Goal: Task Accomplishment & Management: Complete application form

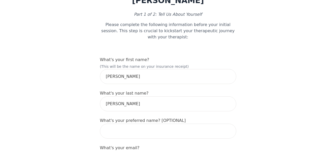
scroll to position [77, 0]
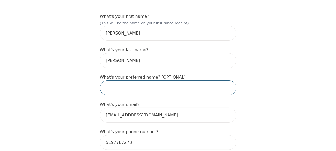
click at [124, 81] on input "text" at bounding box center [168, 88] width 136 height 15
type input "C"
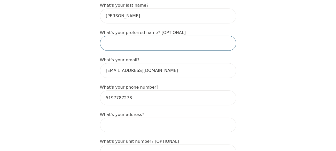
scroll to position [155, 0]
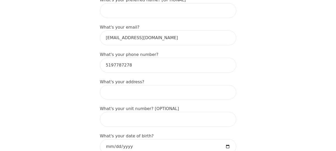
click at [133, 85] on input at bounding box center [168, 92] width 136 height 14
drag, startPoint x: 133, startPoint y: 76, endPoint x: 82, endPoint y: 76, distance: 51.6
type input "[STREET_ADDRESS]"
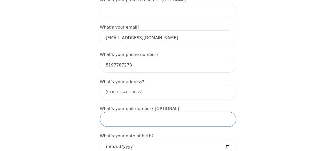
click at [120, 112] on input "text" at bounding box center [168, 119] width 136 height 15
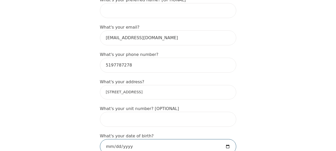
click at [127, 139] on input "date" at bounding box center [168, 146] width 136 height 15
click at [136, 139] on input "date" at bounding box center [168, 146] width 136 height 15
drag, startPoint x: 138, startPoint y: 130, endPoint x: 101, endPoint y: 133, distance: 37.0
click at [101, 139] on input "date" at bounding box center [168, 146] width 136 height 15
type input "[DATE]"
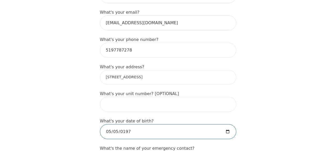
scroll to position [181, 0]
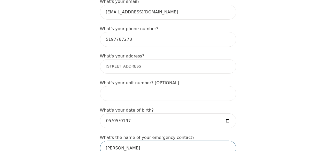
click at [133, 141] on input "[PERSON_NAME]" at bounding box center [168, 148] width 136 height 15
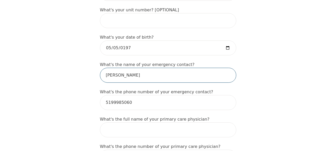
scroll to position [284, 0]
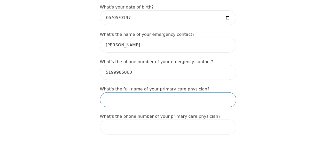
click at [145, 92] on input "text" at bounding box center [168, 99] width 136 height 15
type input "[PERSON_NAME]"
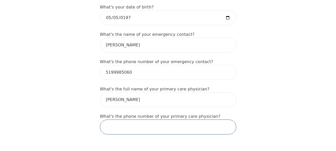
click at [181, 120] on input "tel" at bounding box center [168, 127] width 136 height 15
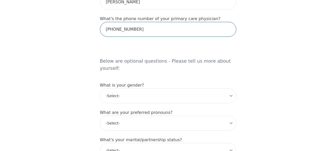
scroll to position [387, 0]
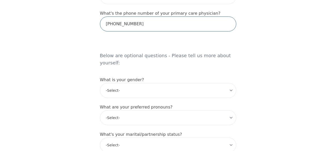
type input "[PHONE_NUMBER]"
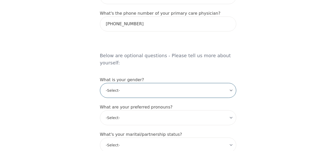
click at [132, 83] on select "-Select- [DEMOGRAPHIC_DATA] [DEMOGRAPHIC_DATA] [DEMOGRAPHIC_DATA] [DEMOGRAPHIC_…" at bounding box center [168, 90] width 136 height 15
select select "[DEMOGRAPHIC_DATA]"
click at [100, 83] on select "-Select- [DEMOGRAPHIC_DATA] [DEMOGRAPHIC_DATA] [DEMOGRAPHIC_DATA] [DEMOGRAPHIC_…" at bounding box center [168, 90] width 136 height 15
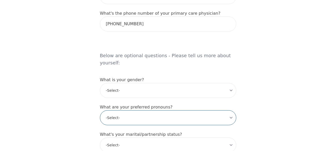
click at [137, 110] on select "-Select- he/him she/her they/them ze/zir xe/xem ey/em ve/ver tey/ter e/e per/pe…" at bounding box center [168, 117] width 136 height 15
select select "he/him"
click at [100, 110] on select "-Select- he/him she/her they/them ze/zir xe/xem ey/em ve/ver tey/ter e/e per/pe…" at bounding box center [168, 117] width 136 height 15
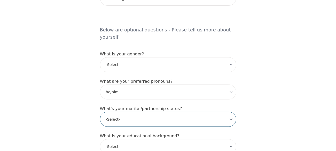
click at [127, 112] on select "-Select- Single Partnered Married Common Law Widowed Separated Divorced" at bounding box center [168, 119] width 136 height 15
select select "Married"
click at [100, 112] on select "-Select- Single Partnered Married Common Law Widowed Separated Divorced" at bounding box center [168, 119] width 136 height 15
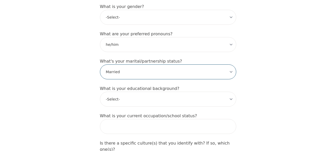
scroll to position [464, 0]
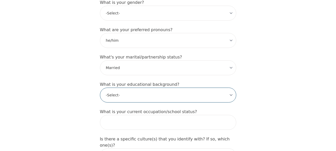
click at [135, 88] on select "-Select- Less than high school High school Associate degree Bachelor degree Mas…" at bounding box center [168, 95] width 136 height 15
select select "Professional degree"
click at [100, 88] on select "-Select- Less than high school High school Associate degree Bachelor degree Mas…" at bounding box center [168, 95] width 136 height 15
click at [143, 88] on select "-Select- Less than high school High school Associate degree Bachelor degree Mas…" at bounding box center [168, 95] width 136 height 15
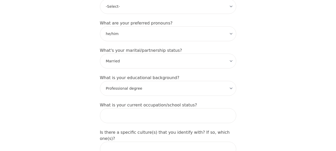
scroll to position [490, 0]
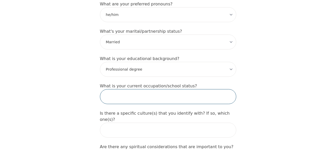
click at [148, 89] on input "text" at bounding box center [168, 96] width 136 height 15
type input "T"
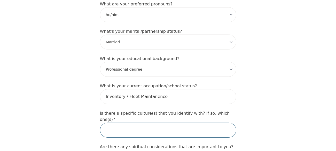
click at [160, 123] on input "text" at bounding box center [168, 130] width 136 height 15
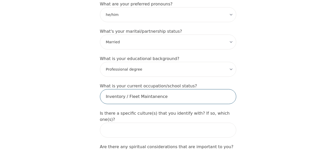
click at [165, 89] on input "Inventory / Fleet Maintanence" at bounding box center [168, 96] width 136 height 15
type input "Inventory / Fleet Maintenance"
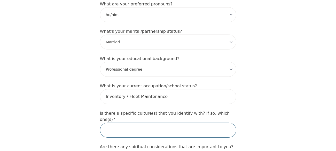
click at [165, 123] on input "text" at bounding box center [168, 130] width 136 height 15
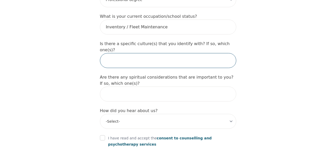
scroll to position [593, 0]
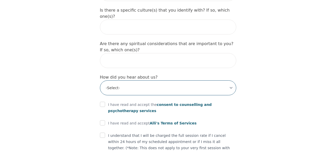
click at [147, 81] on select "-Select- Physician/Specialist Friend Facebook Instagram Google Search Google Ad…" at bounding box center [168, 88] width 136 height 15
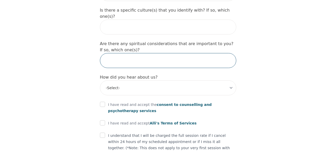
click at [131, 53] on input "text" at bounding box center [168, 60] width 136 height 15
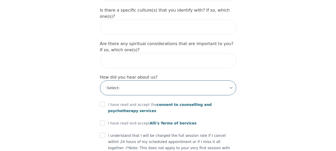
click at [133, 81] on select "-Select- Physician/Specialist Friend Facebook Instagram Google Search Google Ad…" at bounding box center [168, 88] width 136 height 15
select select "Other"
click at [100, 81] on select "-Select- Physician/Specialist Friend Facebook Instagram Google Search Google Ad…" at bounding box center [168, 88] width 136 height 15
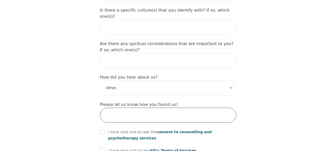
click at [119, 108] on input "text" at bounding box center [168, 115] width 136 height 15
type input "w"
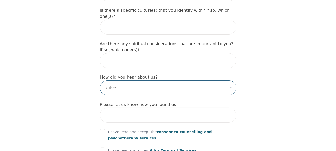
click at [125, 81] on select "-Select- Physician/Specialist Friend Facebook Instagram Google Search Google Ad…" at bounding box center [168, 88] width 136 height 15
select select "Facebook"
click at [100, 81] on select "-Select- Physician/Specialist Friend Facebook Instagram Google Search Google Ad…" at bounding box center [168, 88] width 136 height 15
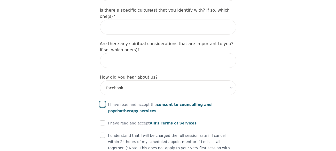
click at [101, 102] on input "checkbox" at bounding box center [102, 104] width 5 height 5
checkbox input "true"
click at [101, 121] on input "checkbox" at bounding box center [102, 123] width 5 height 5
checkbox input "true"
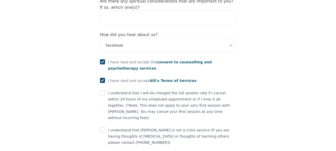
scroll to position [637, 0]
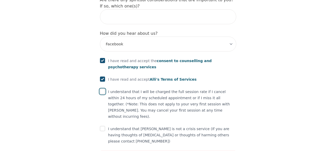
click at [102, 89] on input "checkbox" at bounding box center [102, 91] width 5 height 5
checkbox input "true"
click at [104, 126] on input "checkbox" at bounding box center [102, 128] width 5 height 5
checkbox input "true"
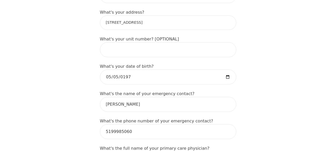
scroll to position [199, 0]
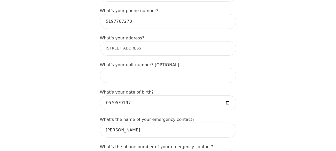
click at [160, 41] on input "[STREET_ADDRESS]" at bounding box center [168, 48] width 136 height 14
click at [145, 41] on input "[STREET_ADDRESS]" at bounding box center [168, 48] width 136 height 14
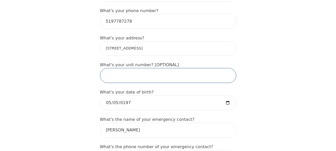
click at [227, 68] on input "text" at bounding box center [168, 75] width 136 height 15
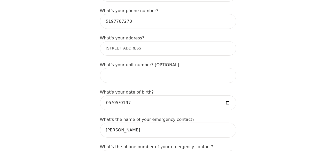
click at [143, 41] on input "[STREET_ADDRESS]" at bounding box center [168, 48] width 136 height 14
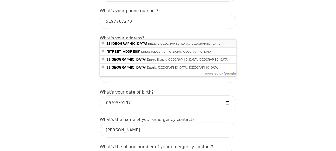
type input "[STREET_ADDRESS]"
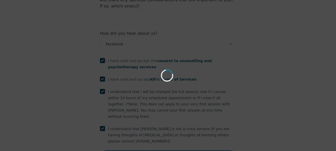
scroll to position [618, 0]
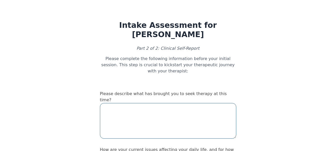
click at [147, 103] on textarea at bounding box center [168, 121] width 136 height 36
type textarea "M"
click at [147, 103] on textarea "Childhood trauma," at bounding box center [168, 121] width 136 height 36
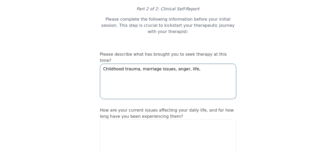
scroll to position [52, 0]
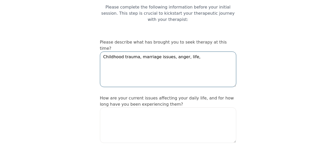
type textarea "Childhood trauma, marriage issues, anger, life,"
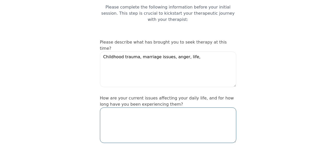
click at [166, 108] on textarea at bounding box center [168, 126] width 136 height 36
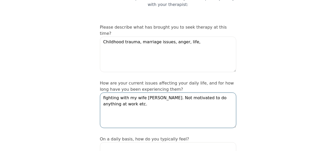
scroll to position [103, 0]
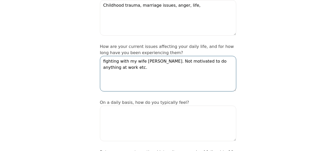
type textarea "fighting with my wife [PERSON_NAME]. Not motivated to do anything at work etc."
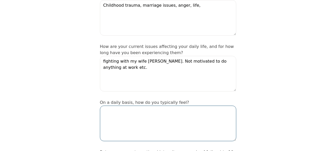
click at [168, 106] on textarea at bounding box center [168, 124] width 136 height 36
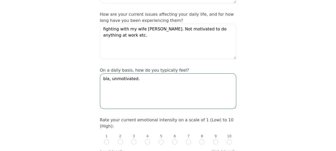
scroll to position [155, 0]
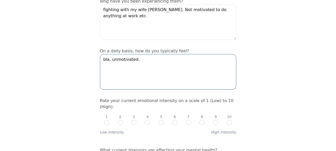
type textarea "bla, unmotivated."
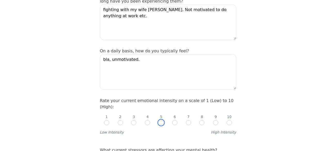
click at [162, 120] on input "radio" at bounding box center [160, 122] width 5 height 5
radio input "true"
click at [134, 120] on input "radio" at bounding box center [133, 122] width 5 height 5
radio input "true"
radio input "false"
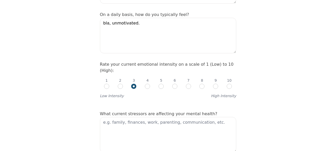
scroll to position [206, 0]
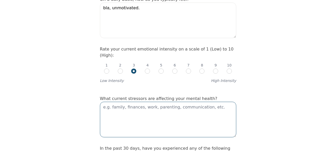
click at [143, 102] on textarea at bounding box center [168, 120] width 136 height 36
type textarea "F"
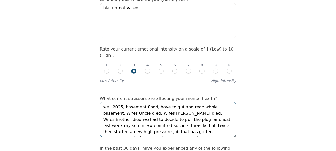
drag, startPoint x: 222, startPoint y: 102, endPoint x: 104, endPoint y: 75, distance: 121.0
paste textarea "must gut and redo whole basement (in the middle of it). Wife’s Uncle died, Wife…"
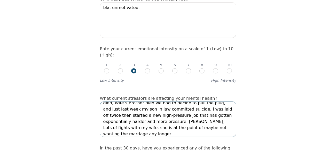
scroll to position [258, 0]
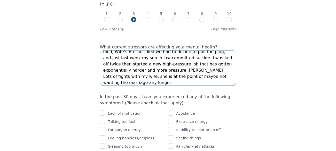
type textarea "well 2025, basement flood, must gut and redo whole basement (in the middle of i…"
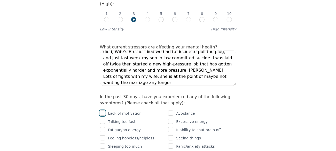
click at [102, 111] on input "checkbox" at bounding box center [102, 113] width 5 height 5
checkbox input "true"
click at [102, 127] on input "checkbox" at bounding box center [102, 129] width 5 height 5
checkbox input "true"
click at [101, 135] on input "checkbox" at bounding box center [102, 137] width 5 height 5
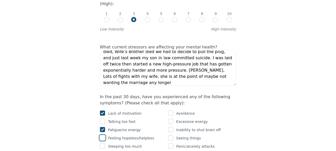
checkbox input "true"
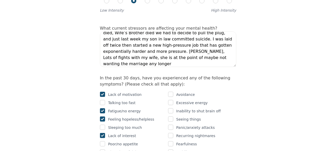
scroll to position [284, 0]
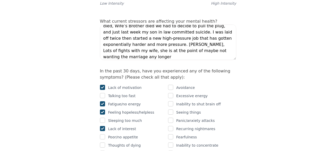
click at [105, 142] on div "Thoughts of dying" at bounding box center [134, 145] width 68 height 6
click at [103, 143] on input "checkbox" at bounding box center [102, 145] width 5 height 5
checkbox input "true"
click at [103, 151] on input "checkbox" at bounding box center [102, 153] width 5 height 5
checkbox input "true"
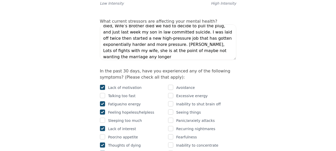
checkbox input "true"
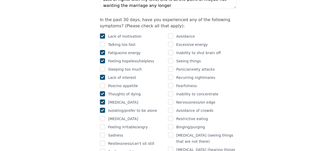
scroll to position [335, 0]
click at [102, 116] on input "checkbox" at bounding box center [102, 118] width 5 height 5
checkbox input "true"
click at [102, 124] on input "checkbox" at bounding box center [102, 126] width 5 height 5
checkbox input "true"
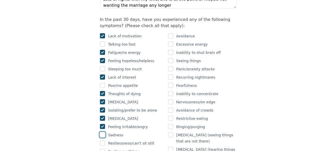
click at [103, 132] on input "checkbox" at bounding box center [102, 134] width 5 height 5
checkbox input "true"
click at [105, 141] on input "checkbox" at bounding box center [102, 143] width 5 height 5
checkbox input "true"
click at [103, 149] on input "checkbox" at bounding box center [102, 151] width 5 height 5
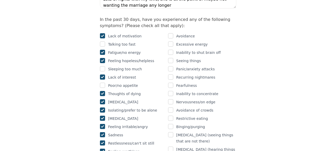
checkbox input "true"
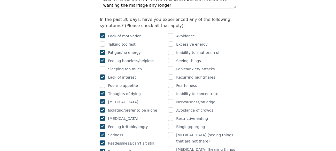
checkbox input "true"
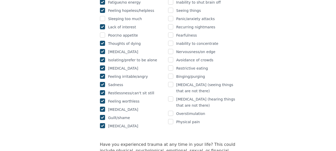
scroll to position [387, 0]
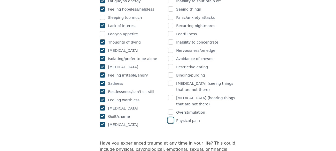
click at [170, 118] on input "checkbox" at bounding box center [170, 120] width 5 height 5
checkbox input "true"
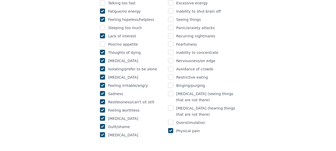
scroll to position [361, 0]
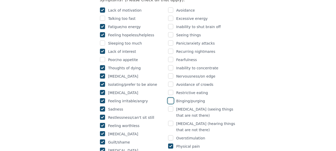
click at [172, 98] on input "checkbox" at bounding box center [170, 100] width 5 height 5
checkbox input "true"
click at [171, 74] on input "checkbox" at bounding box center [170, 76] width 5 height 5
checkbox input "true"
click at [171, 65] on input "checkbox" at bounding box center [170, 67] width 5 height 5
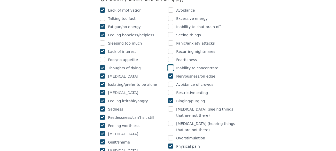
checkbox input "true"
click at [170, 57] on input "checkbox" at bounding box center [170, 59] width 5 height 5
checkbox input "true"
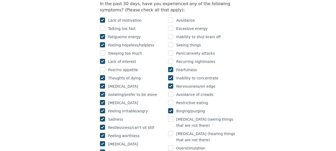
scroll to position [335, 0]
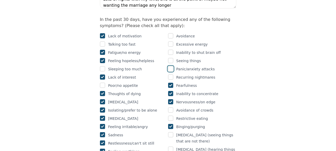
click at [171, 66] on input "checkbox" at bounding box center [170, 68] width 5 height 5
checkbox input "true"
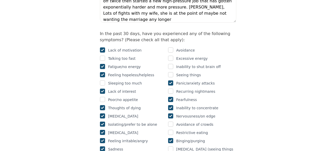
scroll to position [310, 0]
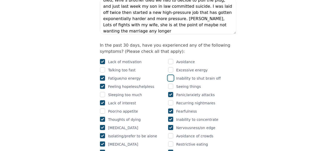
click at [171, 76] on input "checkbox" at bounding box center [170, 78] width 5 height 5
checkbox input "true"
click at [170, 59] on input "checkbox" at bounding box center [170, 61] width 5 height 5
checkbox input "true"
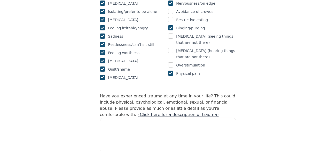
scroll to position [490, 0]
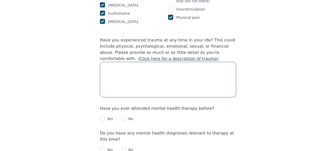
click at [138, 62] on textarea at bounding box center [168, 80] width 136 height 36
type textarea "h"
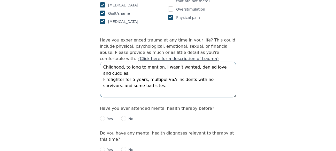
click at [137, 62] on textarea "Childhood, to long to mention. I wasn't wanted, denied love and cuddles. Firefi…" at bounding box center [168, 80] width 136 height 36
type textarea "Childhood, to long to mention. I wasn't wanted, denied love and cuddles. Firefi…"
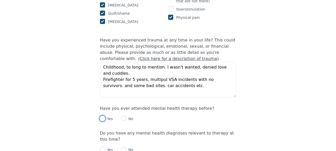
click at [103, 116] on input "radio" at bounding box center [102, 118] width 5 height 5
radio input "true"
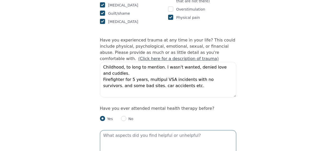
click at [128, 130] on textarea at bounding box center [168, 148] width 136 height 36
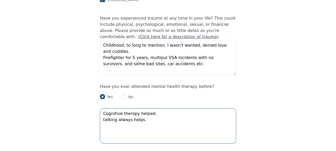
scroll to position [568, 0]
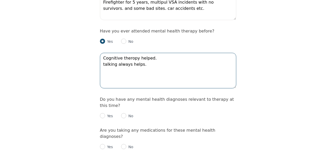
type textarea "Cognitive theropy helped. talking always helps."
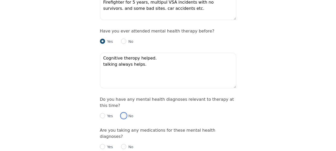
click at [121, 113] on input "radio" at bounding box center [123, 115] width 5 height 5
radio input "true"
click at [122, 144] on input "radio" at bounding box center [123, 146] width 5 height 5
radio input "true"
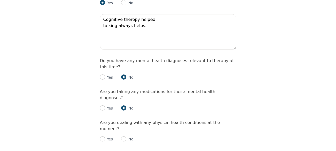
scroll to position [619, 0]
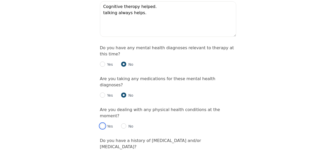
click at [104, 124] on input "radio" at bounding box center [102, 126] width 5 height 5
radio input "true"
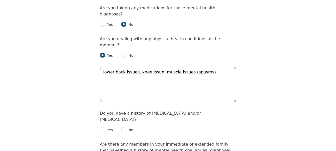
scroll to position [697, 0]
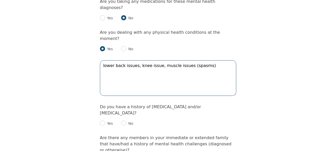
type textarea "lower back issues, knee issue, muscle issues (spasms)"
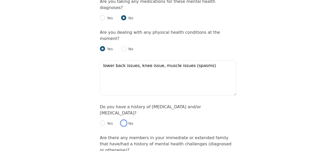
click at [122, 121] on input "radio" at bounding box center [123, 123] width 5 height 5
radio input "true"
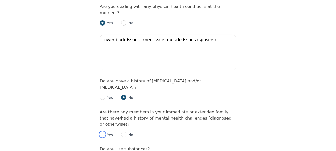
click at [104, 132] on input "radio" at bounding box center [102, 134] width 5 height 5
radio input "true"
checkbox input "true"
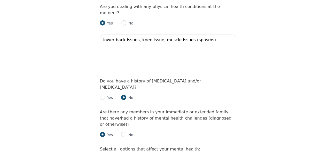
checkbox input "true"
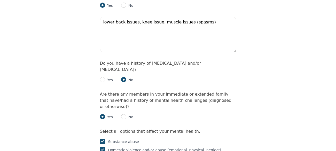
scroll to position [748, 0]
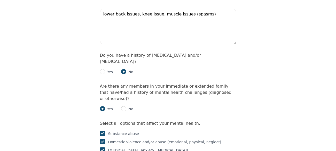
checkbox input "true"
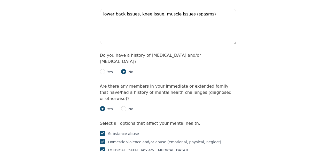
checkbox input "true"
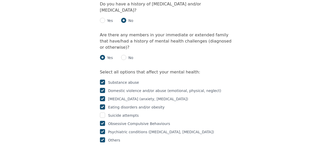
scroll to position [800, 0]
radio input "true"
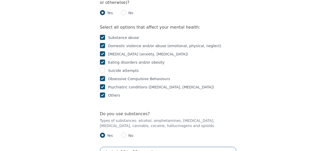
scroll to position [877, 0]
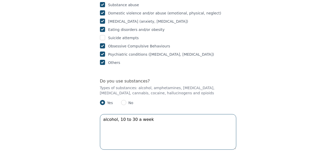
type textarea "alcohol, 10 to 30 a week"
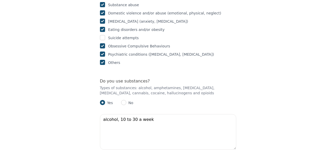
radio input "true"
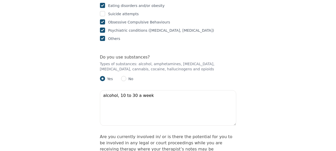
scroll to position [929, 0]
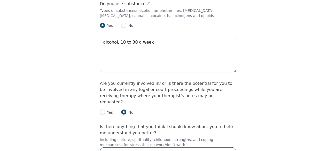
scroll to position [981, 0]
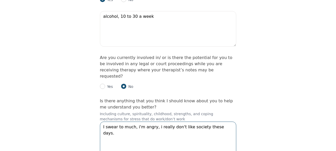
type textarea "I swear to much, i'm angry, i really don't like society these days."
checkbox input "true"
